Goal: Information Seeking & Learning: Learn about a topic

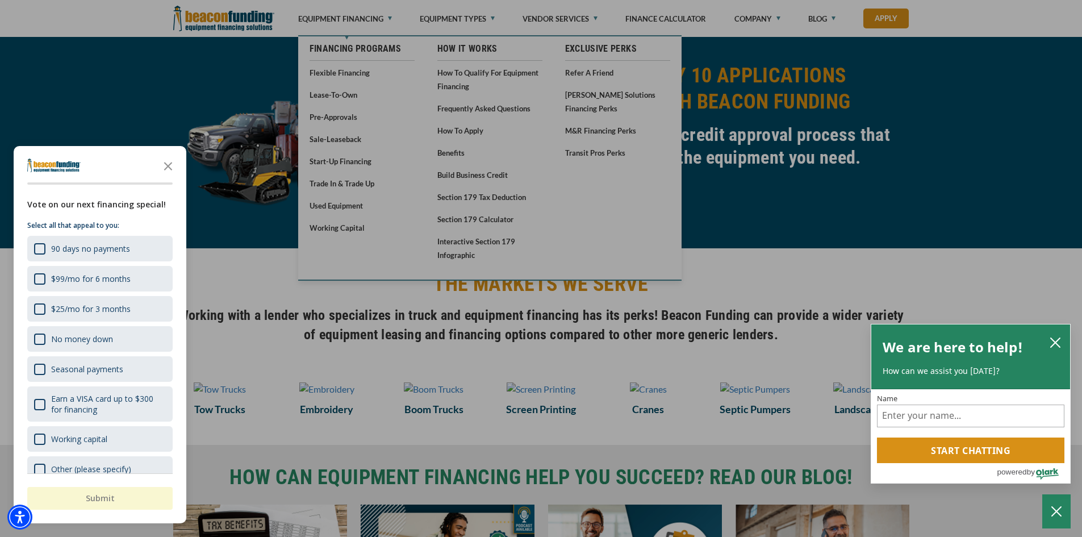
scroll to position [852, 0]
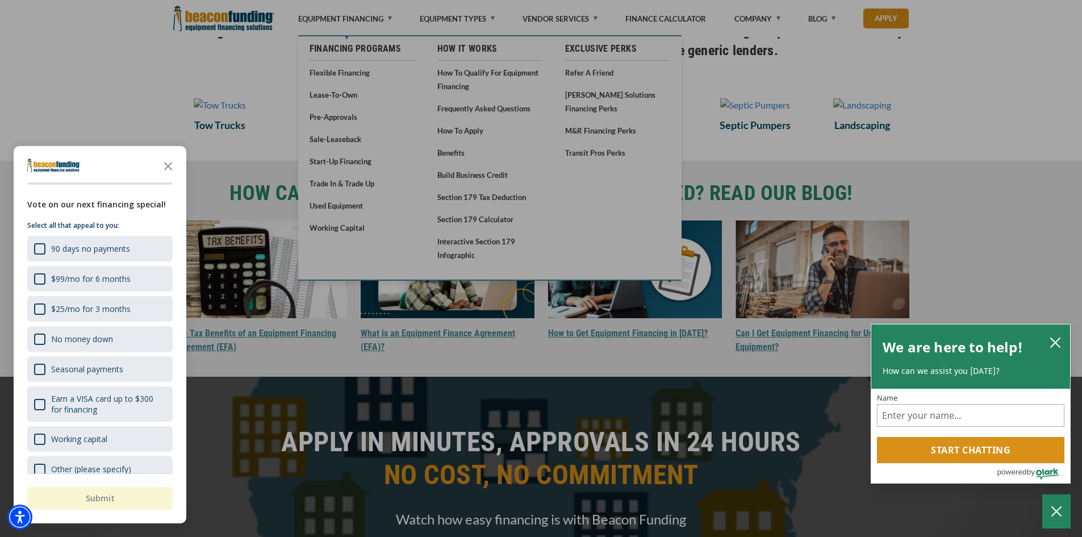
click at [736, 196] on div at bounding box center [541, 268] width 1082 height 537
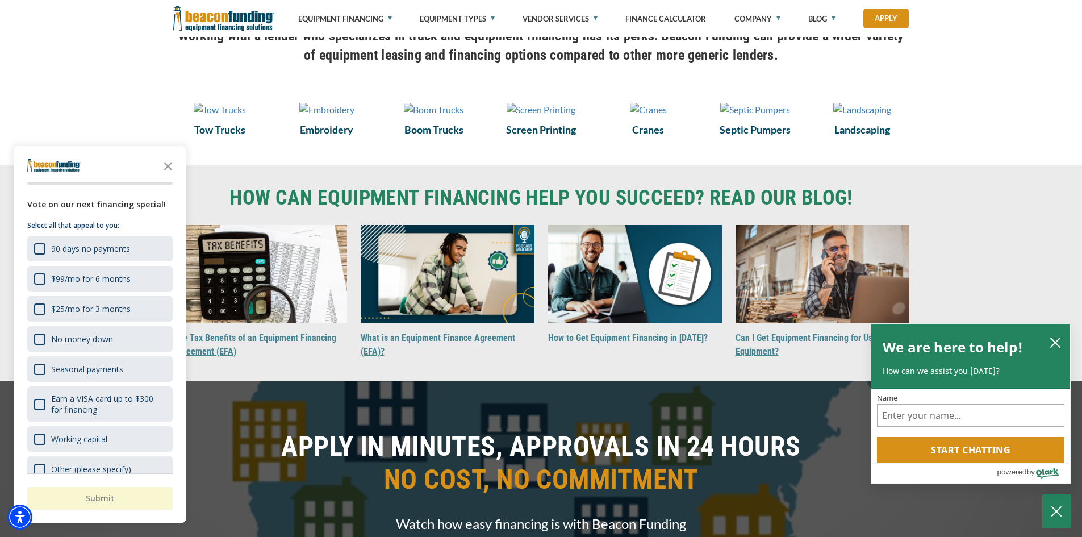
scroll to position [739, 0]
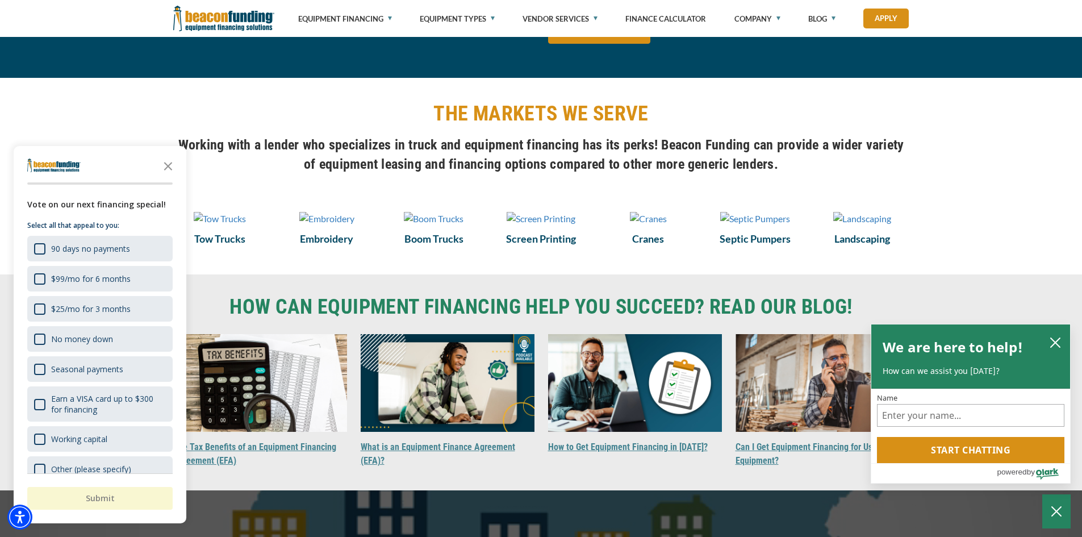
click at [172, 165] on icon "Close the survey" at bounding box center [168, 165] width 23 height 23
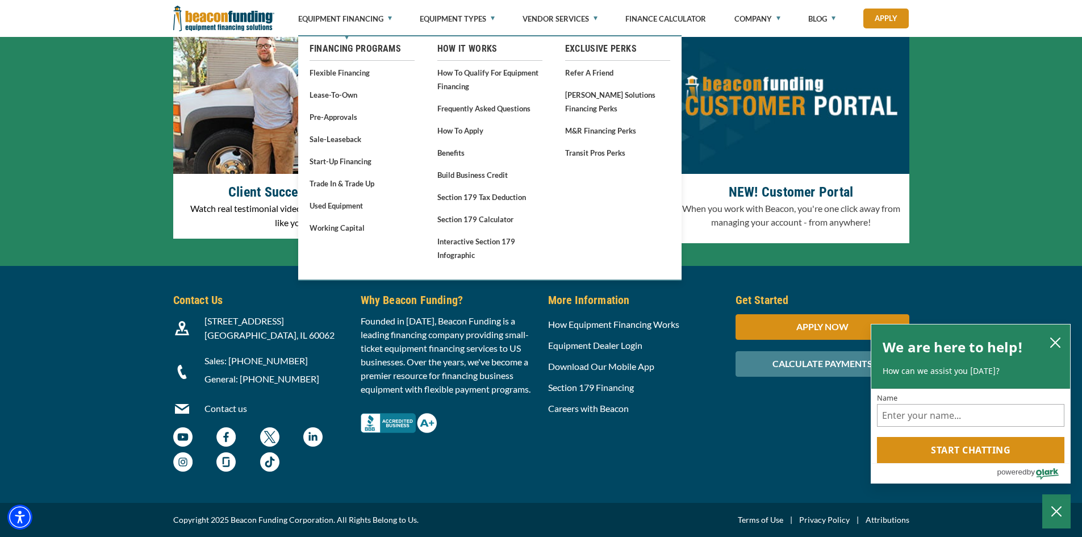
scroll to position [3525, 0]
click at [623, 477] on div "Contact Us [STREET_ADDRESS] Contact us" at bounding box center [541, 384] width 1082 height 237
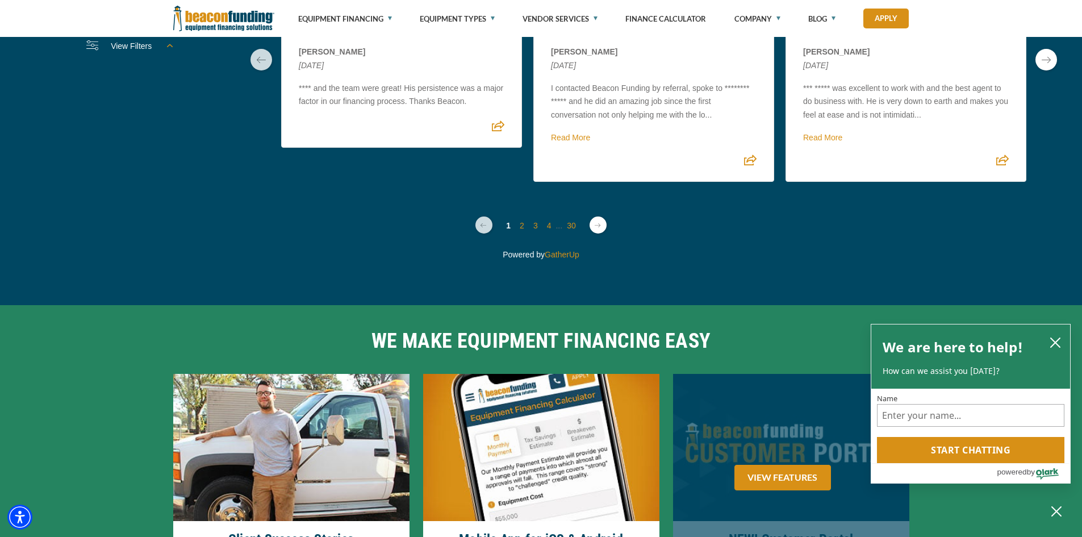
scroll to position [3070, 0]
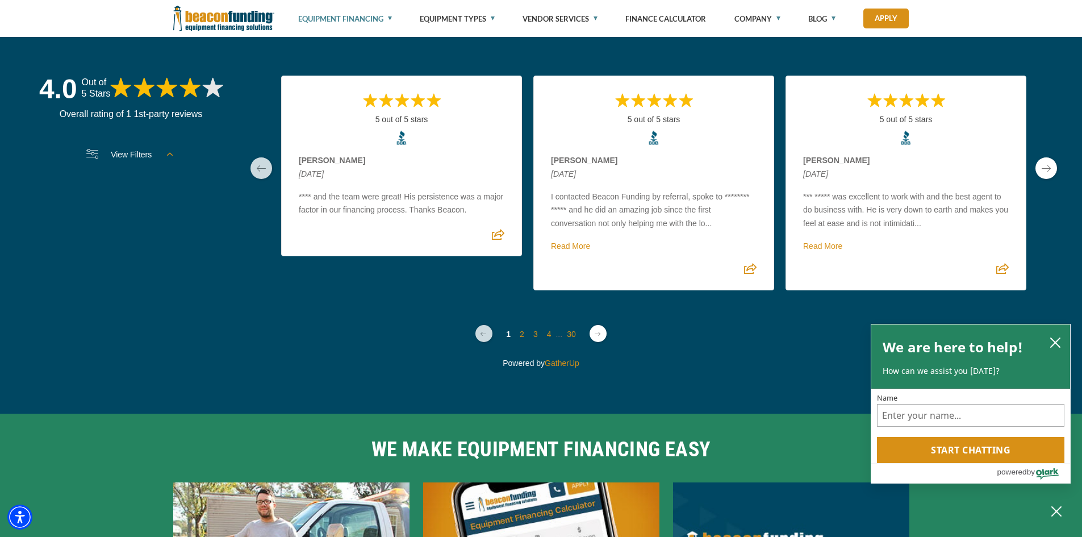
click at [390, 20] on link "Equipment Financing" at bounding box center [345, 19] width 94 height 38
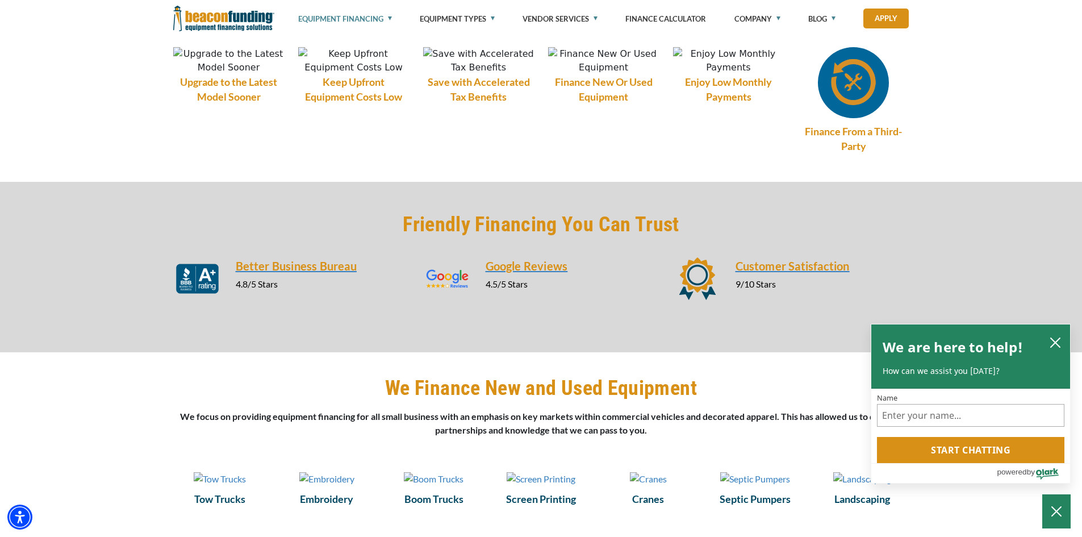
scroll to position [1080, 0]
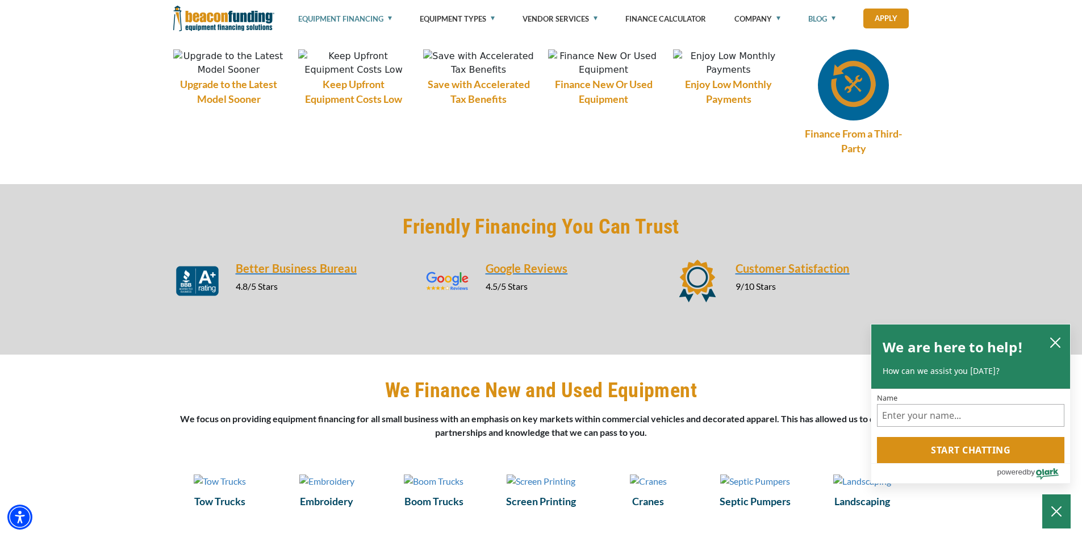
click at [832, 24] on link "Blog" at bounding box center [822, 19] width 27 height 38
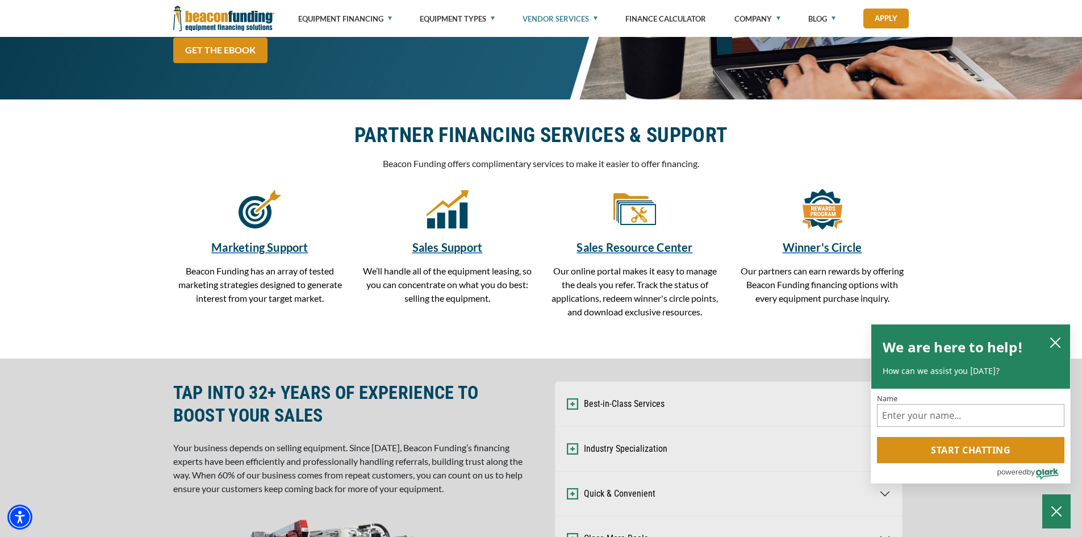
scroll to position [227, 0]
